Goal: Task Accomplishment & Management: Manage account settings

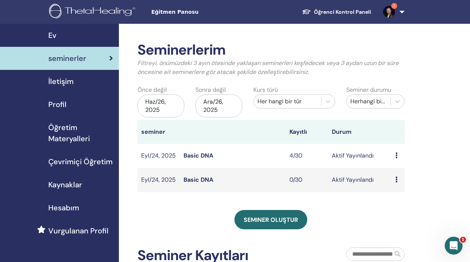
click at [392, 14] on img at bounding box center [389, 12] width 12 height 12
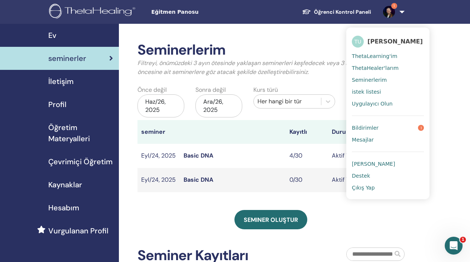
click at [375, 127] on span "Bildirimler" at bounding box center [365, 127] width 27 height 7
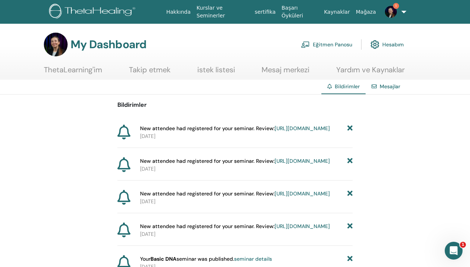
click at [274, 132] on link "[URL][DOMAIN_NAME]" at bounding box center [301, 128] width 55 height 7
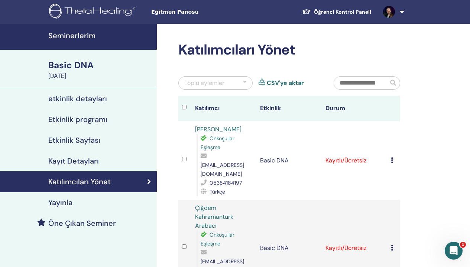
click at [387, 12] on img at bounding box center [389, 12] width 12 height 12
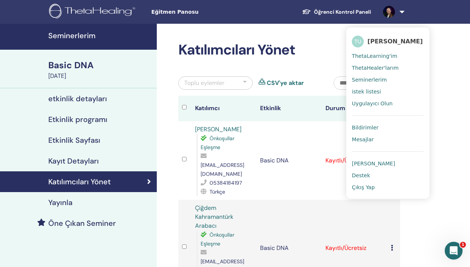
click at [371, 127] on span "Bildirimler" at bounding box center [365, 127] width 27 height 7
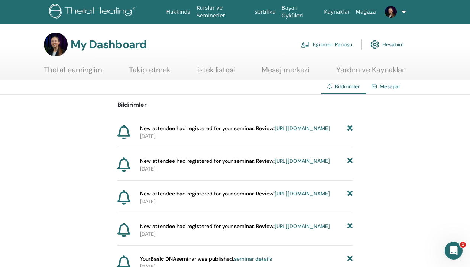
click at [282, 132] on link "https://member.thetahealing.com/instructor/seminar/378280/attendees" at bounding box center [301, 128] width 55 height 7
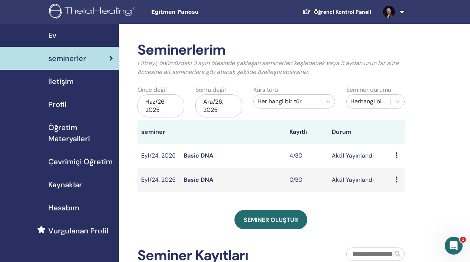
click at [80, 58] on span "seminerler" at bounding box center [67, 58] width 38 height 11
click at [208, 156] on link "Basic DNA" at bounding box center [198, 155] width 30 height 8
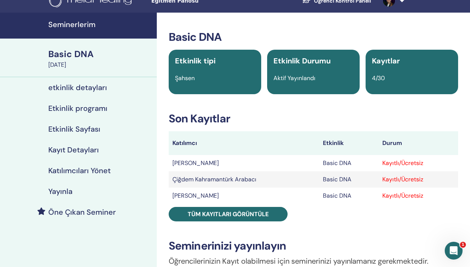
scroll to position [13, 0]
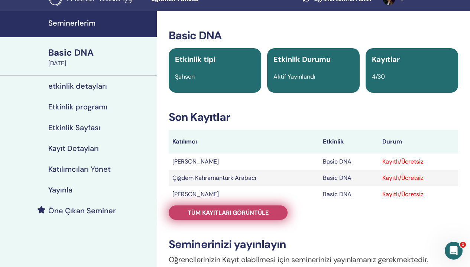
click at [271, 215] on link "Tüm kayıtları görüntüle" at bounding box center [228, 213] width 119 height 14
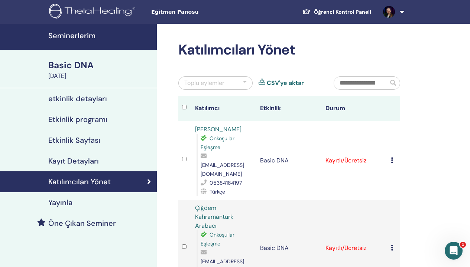
click at [86, 162] on h4 "Kayıt Detayları" at bounding box center [73, 161] width 50 height 9
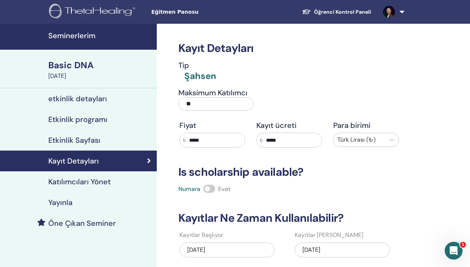
click at [77, 65] on div "Basic DNA" at bounding box center [100, 65] width 104 height 13
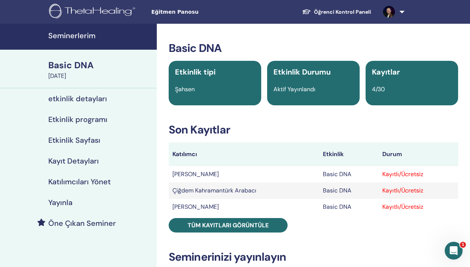
scroll to position [65, 0]
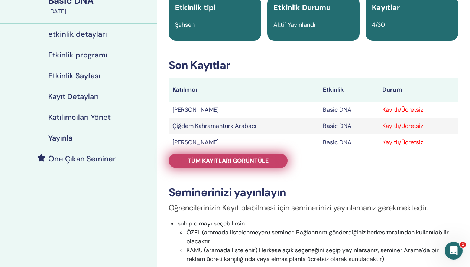
click at [243, 163] on span "Tüm kayıtları görüntüle" at bounding box center [227, 161] width 81 height 8
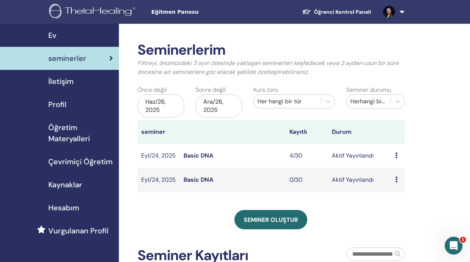
click at [391, 12] on img at bounding box center [389, 12] width 12 height 12
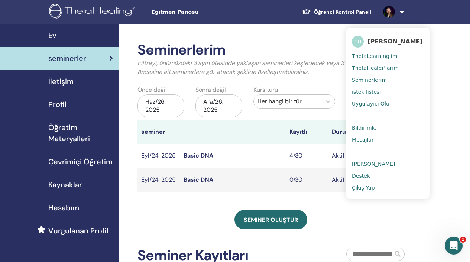
click at [402, 11] on link at bounding box center [392, 12] width 30 height 24
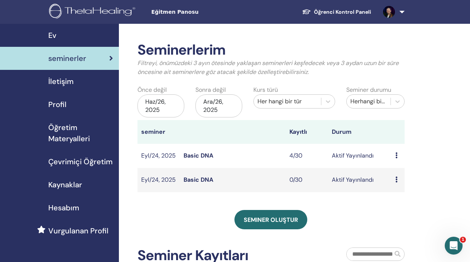
click at [402, 11] on link at bounding box center [392, 12] width 30 height 24
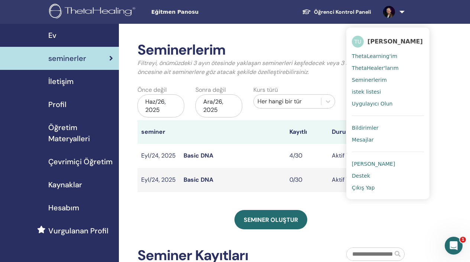
click at [389, 12] on img at bounding box center [389, 12] width 12 height 12
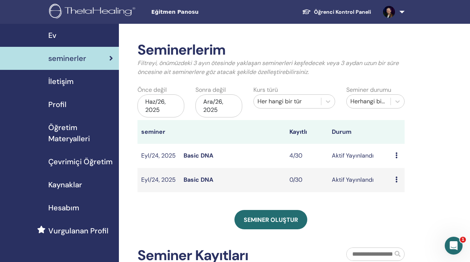
click at [389, 12] on img at bounding box center [389, 12] width 12 height 12
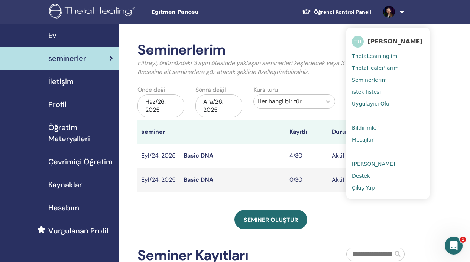
click at [383, 41] on span "[PERSON_NAME]" at bounding box center [394, 41] width 55 height 8
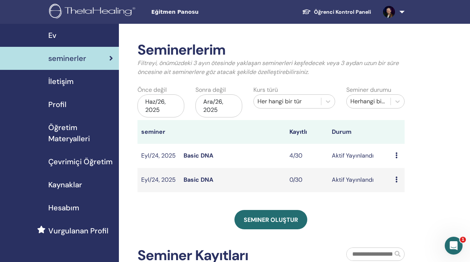
click at [59, 102] on span "Profil" at bounding box center [57, 104] width 18 height 11
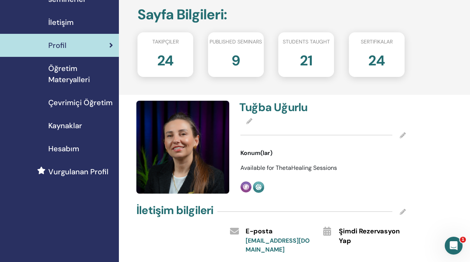
scroll to position [119, 0]
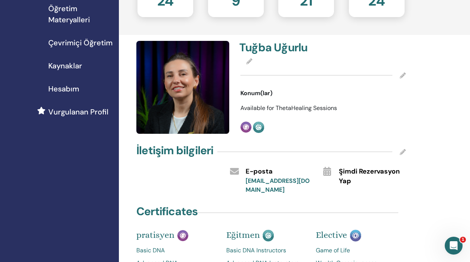
click at [180, 92] on img at bounding box center [182, 87] width 93 height 93
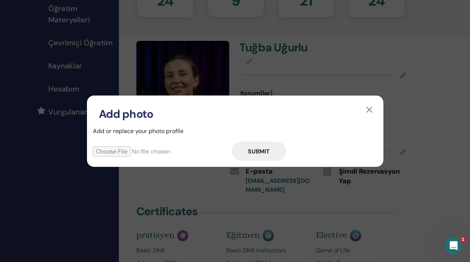
click at [119, 152] on input "file" at bounding box center [162, 151] width 139 height 10
type input "**********"
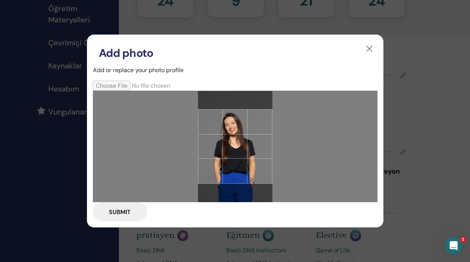
click at [249, 172] on div at bounding box center [235, 146] width 74 height 74
click at [353, 154] on div at bounding box center [235, 146] width 284 height 111
click at [371, 49] on button "button" at bounding box center [369, 49] width 12 height 12
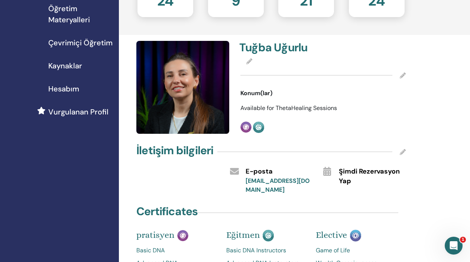
click at [199, 113] on img at bounding box center [182, 87] width 93 height 93
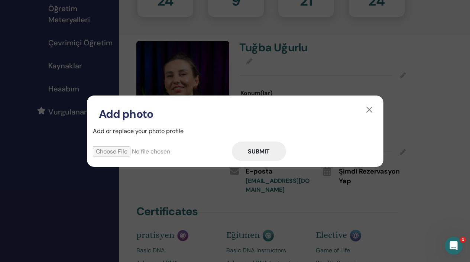
click at [111, 150] on input "file" at bounding box center [162, 151] width 139 height 10
type input "**********"
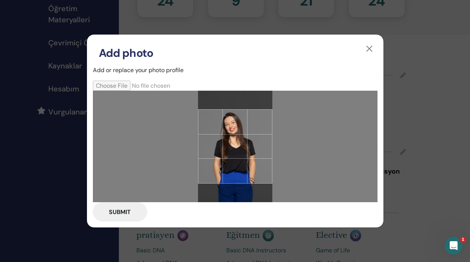
click at [122, 212] on button "Submit" at bounding box center [120, 211] width 54 height 19
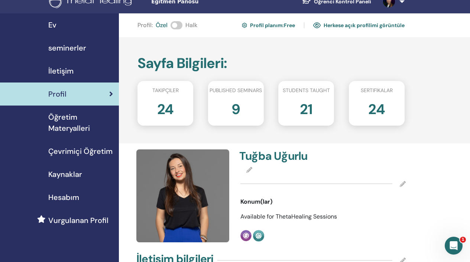
scroll to position [0, 0]
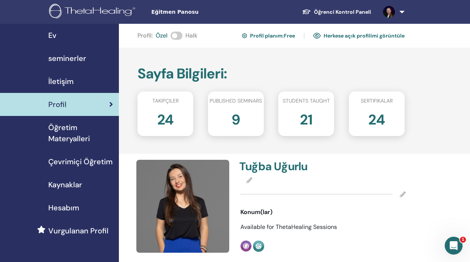
click at [350, 35] on link "Herkese açık profilimi görüntüle" at bounding box center [358, 36] width 91 height 12
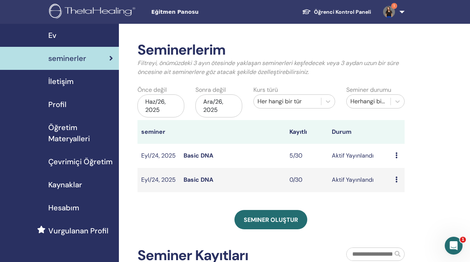
click at [394, 9] on img at bounding box center [389, 12] width 12 height 12
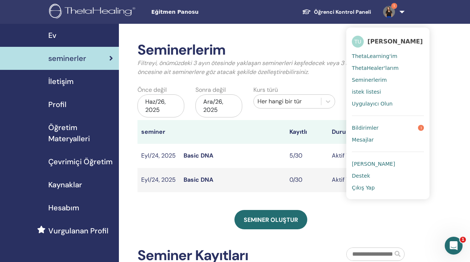
click at [375, 127] on span "Bildirimler" at bounding box center [365, 127] width 27 height 7
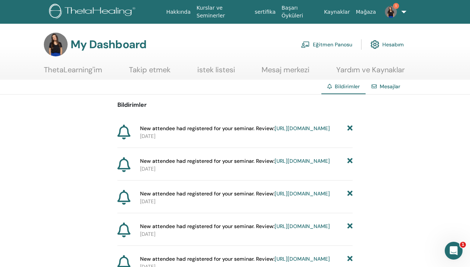
click at [274, 132] on link "[URL][DOMAIN_NAME]" at bounding box center [301, 128] width 55 height 7
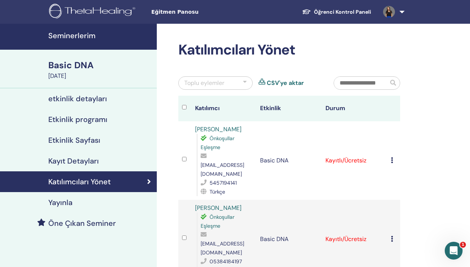
click at [391, 11] on img at bounding box center [389, 12] width 12 height 12
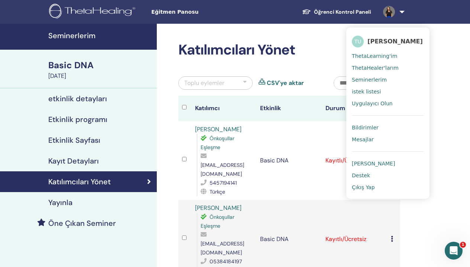
click at [401, 11] on link at bounding box center [392, 12] width 30 height 24
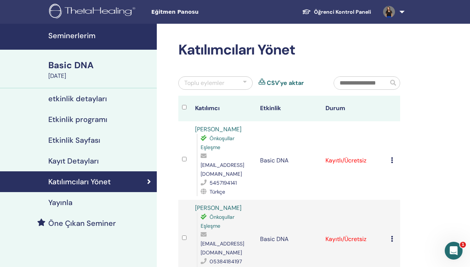
click at [389, 12] on img at bounding box center [389, 12] width 12 height 12
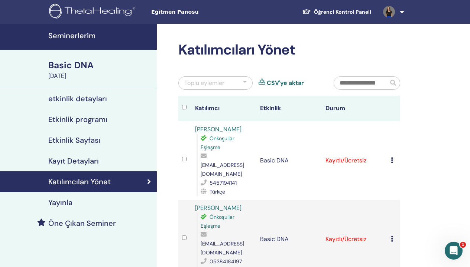
click at [81, 162] on h4 "Kayıt Detayları" at bounding box center [73, 161] width 50 height 9
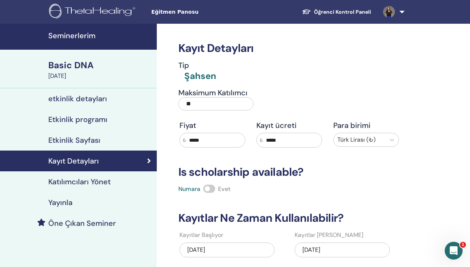
click at [386, 18] on link at bounding box center [392, 12] width 30 height 24
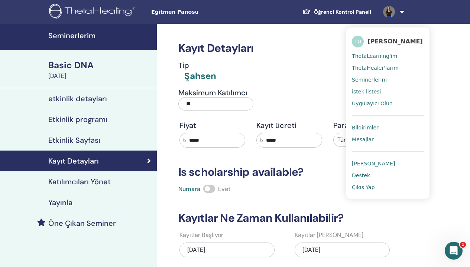
click at [366, 127] on span "Bildirimler" at bounding box center [365, 127] width 27 height 7
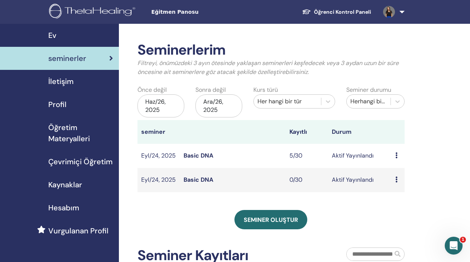
click at [62, 103] on span "Profil" at bounding box center [57, 104] width 18 height 11
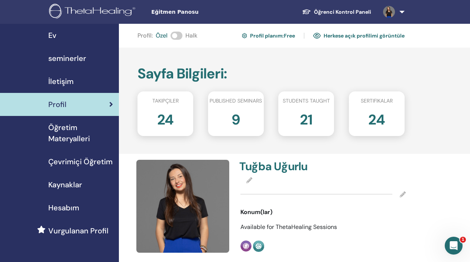
click at [381, 36] on link "Herkese açık profilimi görüntüle" at bounding box center [358, 36] width 91 height 12
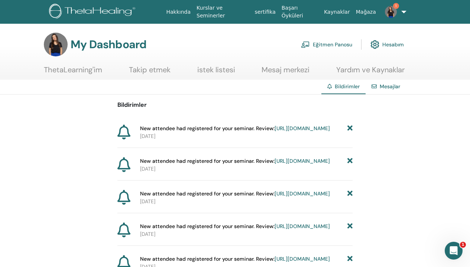
click at [274, 132] on link "[URL][DOMAIN_NAME]" at bounding box center [301, 128] width 55 height 7
